Goal: Task Accomplishment & Management: Use online tool/utility

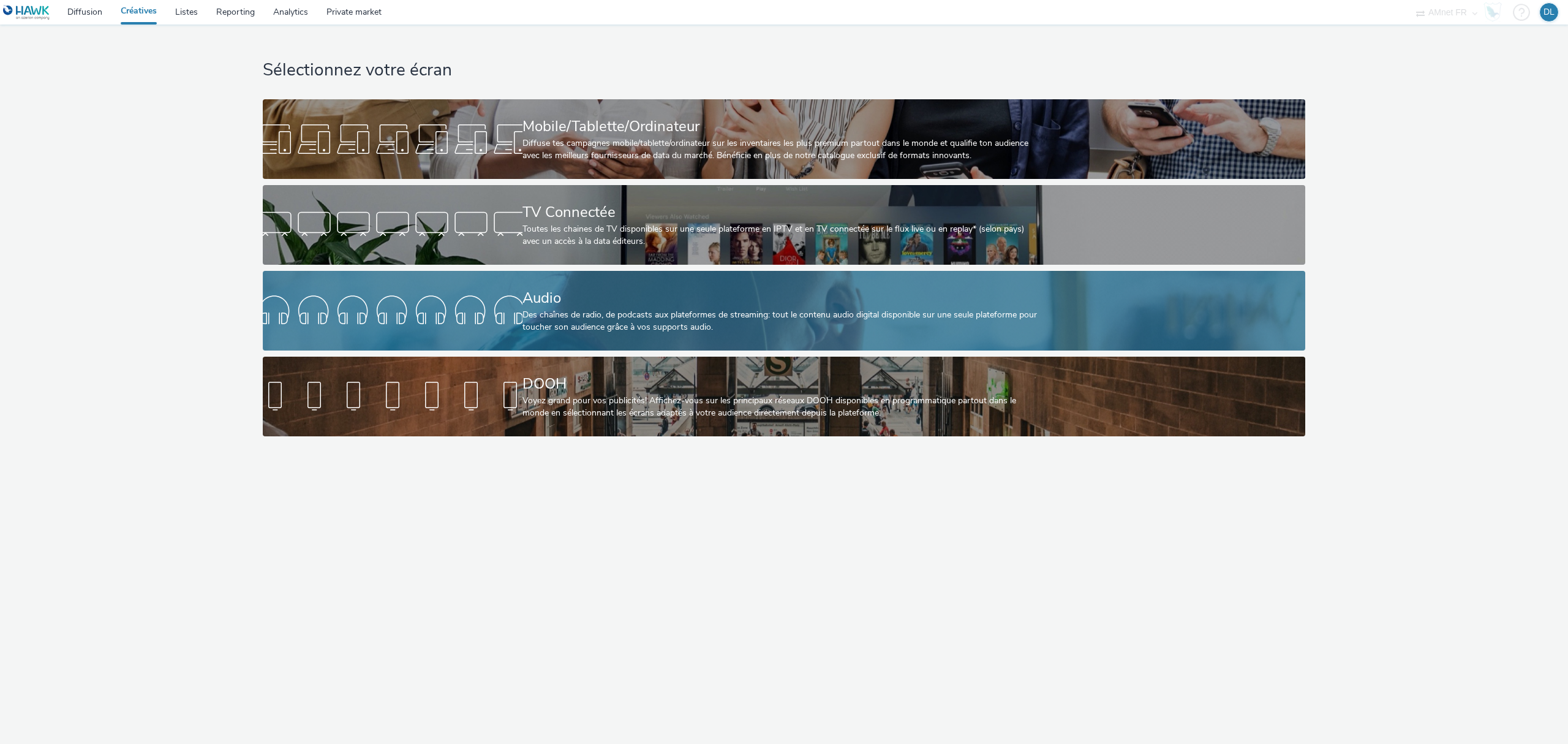
click at [595, 334] on div "Audio Des chaînes de radio, de podcasts aux plateformes de streaming: tout le c…" at bounding box center [781, 311] width 519 height 79
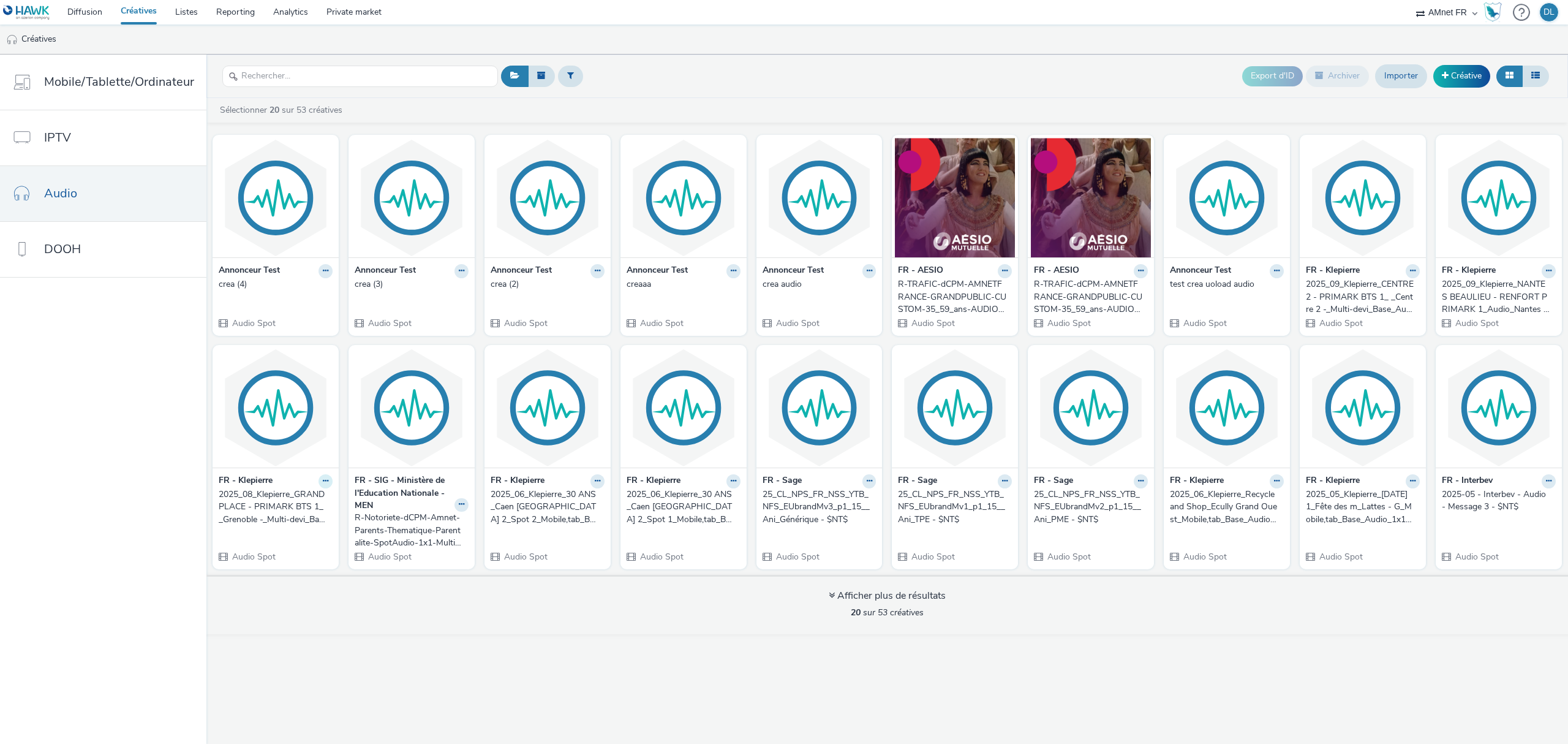
click at [323, 274] on icon at bounding box center [326, 270] width 5 height 7
click at [285, 557] on link "Copier l'ID" at bounding box center [287, 552] width 92 height 25
click at [98, 16] on link "Diffusion" at bounding box center [85, 12] width 53 height 25
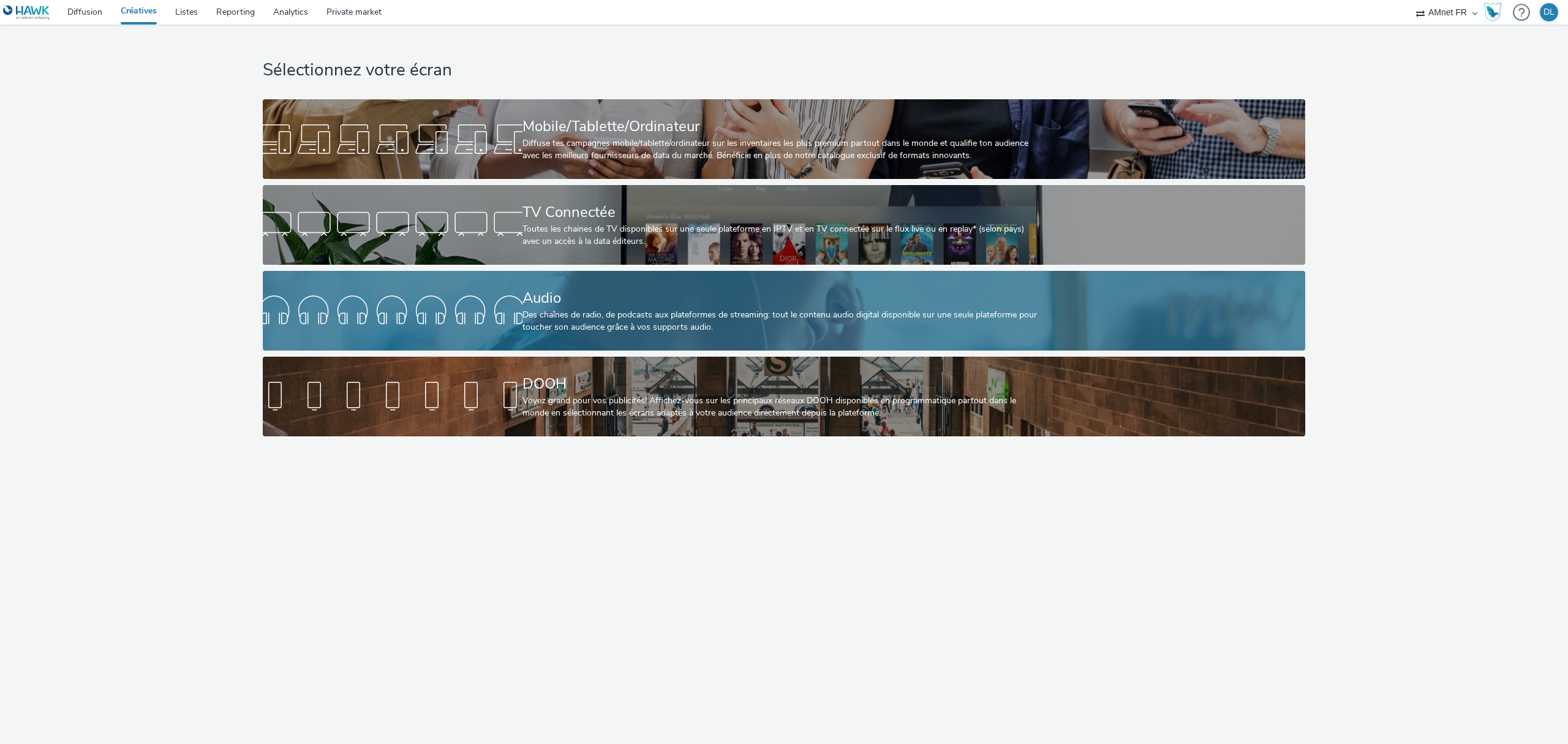
click at [643, 314] on div "Des chaînes de radio, de podcasts aux plateformes de streaming: tout le contenu…" at bounding box center [781, 321] width 519 height 25
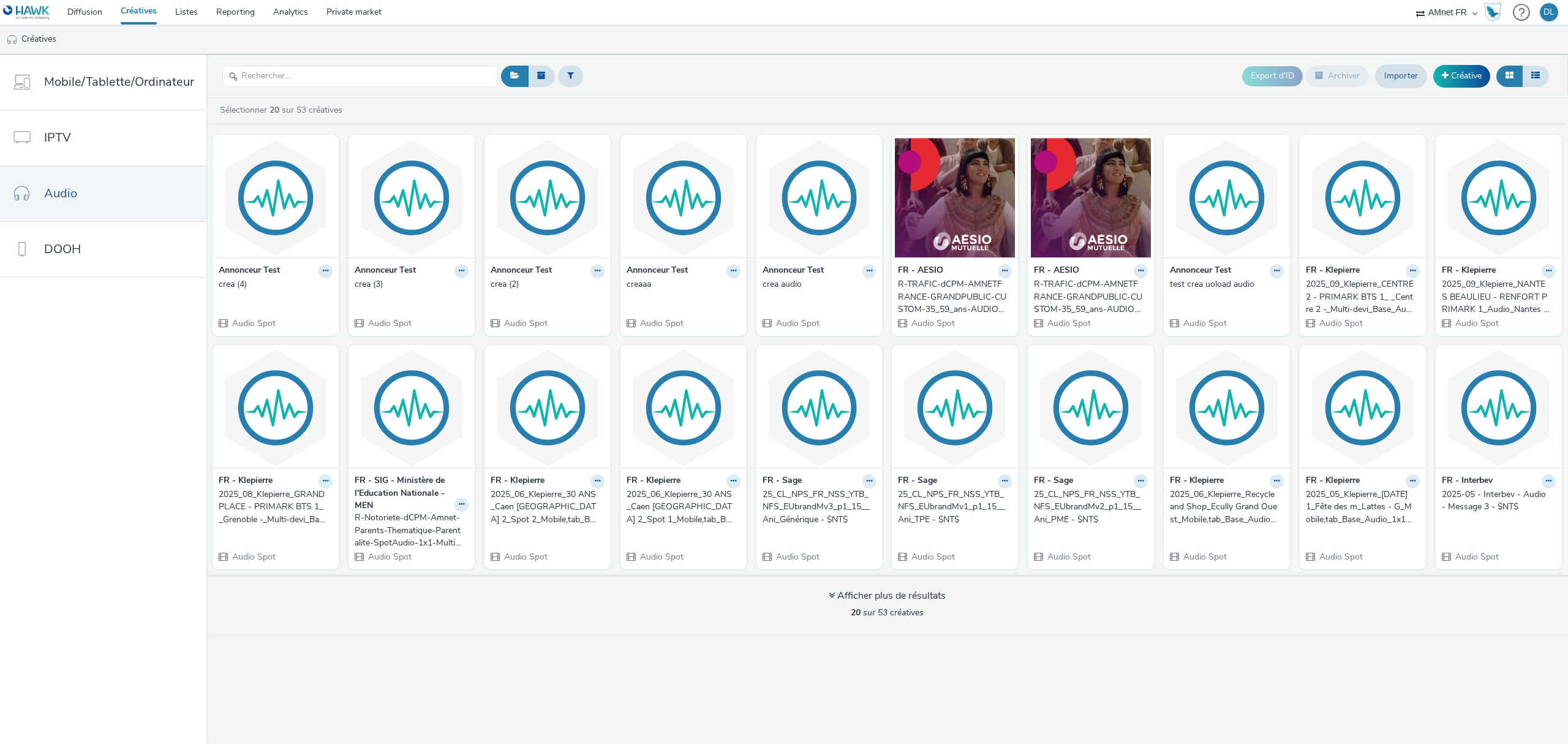
click at [323, 274] on icon at bounding box center [326, 270] width 5 height 7
click at [310, 501] on link "Modifier" at bounding box center [287, 503] width 92 height 25
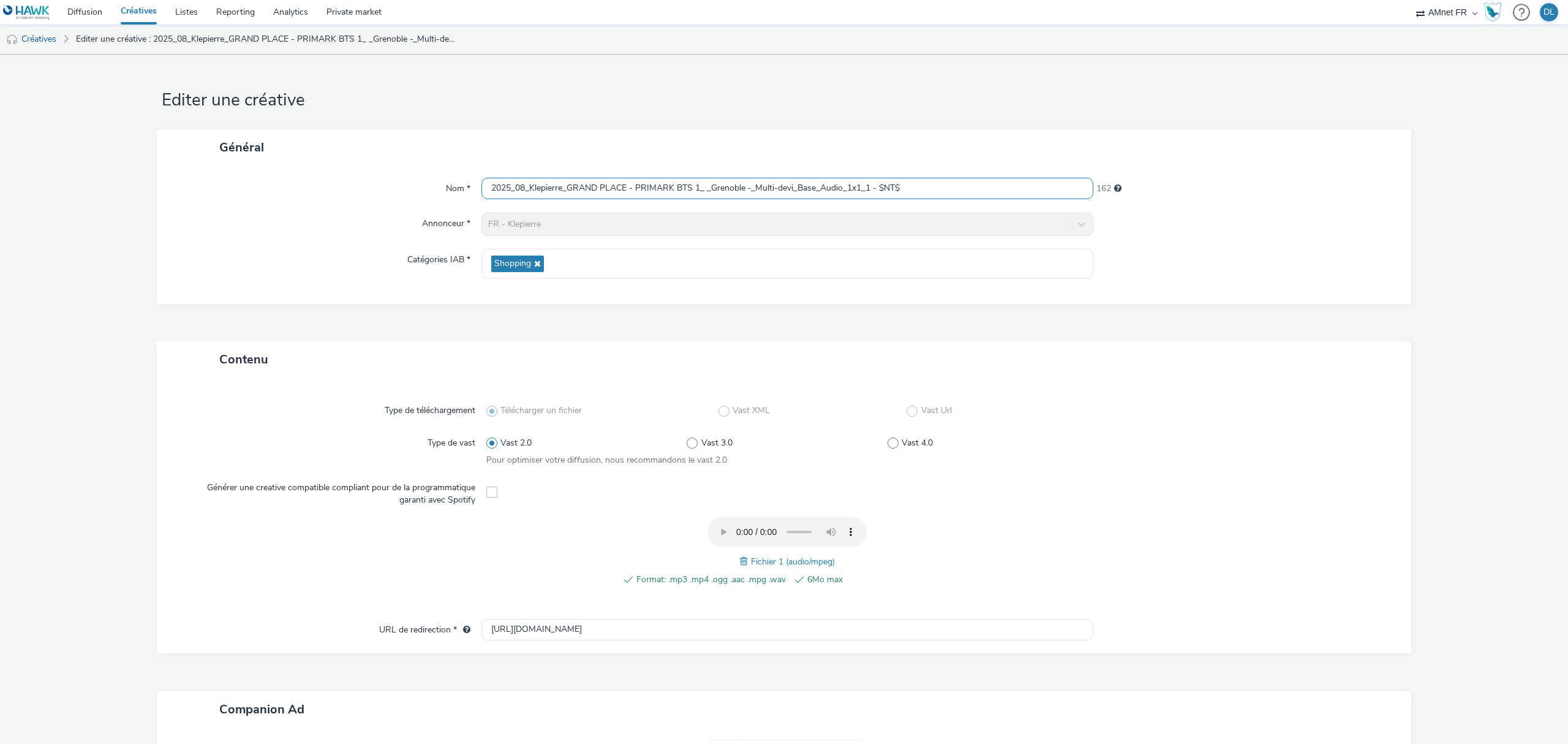
click at [624, 184] on input "2025_08_Klepierre_GRAND PLACE - PRIMARK BTS 1_ _Grenoble -_Multi-devi_Base_Audi…" at bounding box center [787, 188] width 612 height 21
click at [85, 4] on link "Diffusion" at bounding box center [85, 12] width 53 height 25
